Goal: Information Seeking & Learning: Learn about a topic

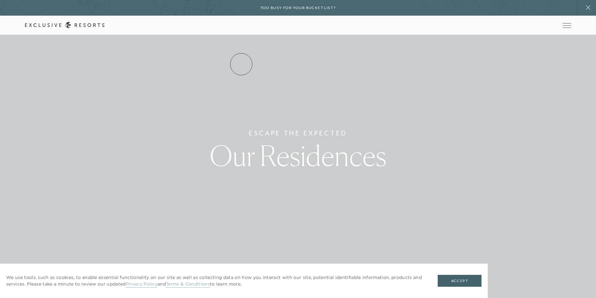
click at [0, 0] on link "Residence Collection" at bounding box center [0, 0] width 0 height 0
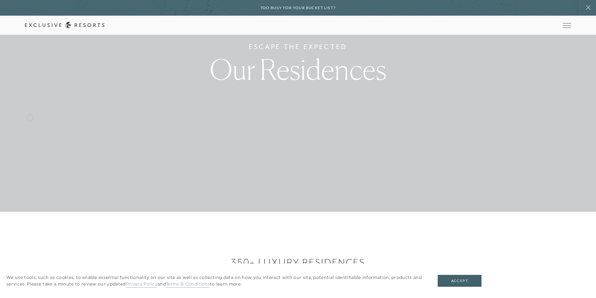
scroll to position [94, 0]
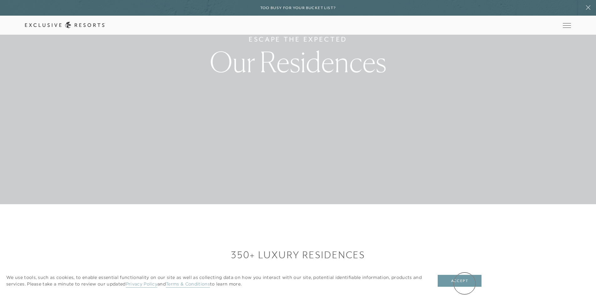
click at [464, 283] on button "Accept" at bounding box center [459, 281] width 44 height 12
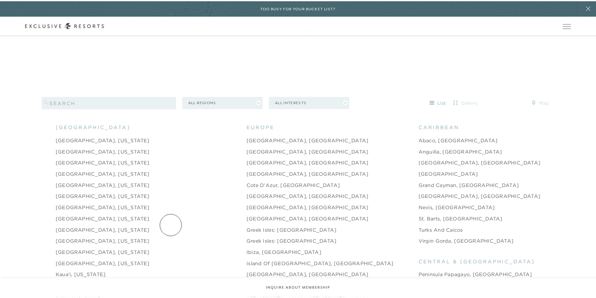
scroll to position [0, 0]
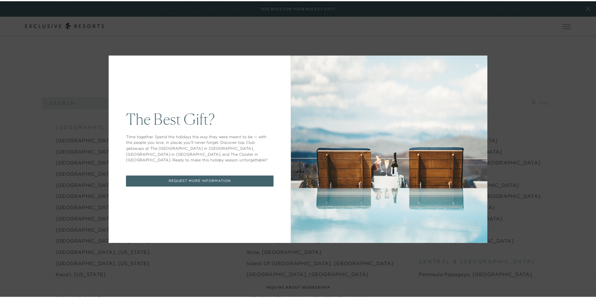
click at [480, 66] on icon at bounding box center [481, 66] width 5 height 5
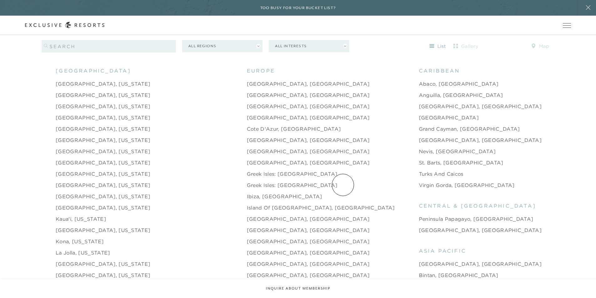
scroll to position [688, 0]
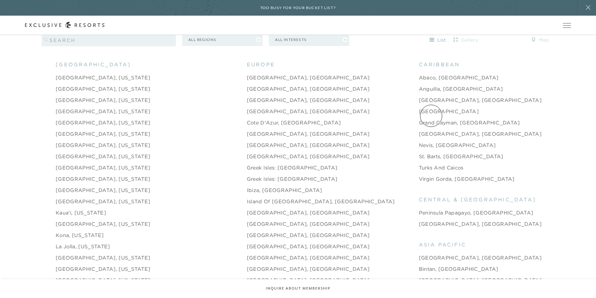
click at [431, 119] on link "Grand Cayman, [GEOGRAPHIC_DATA]" at bounding box center [469, 123] width 101 height 8
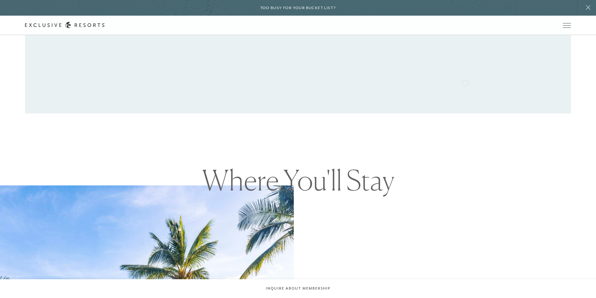
scroll to position [500, 0]
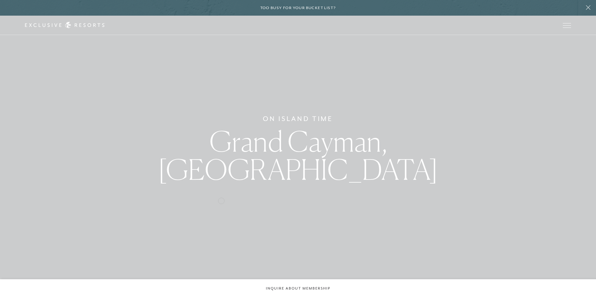
scroll to position [0, 0]
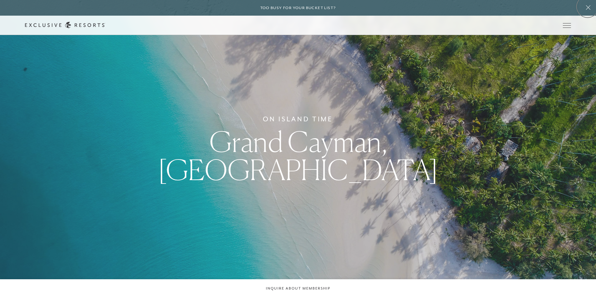
click at [587, 7] on icon at bounding box center [588, 7] width 12 height 5
